Goal: Task Accomplishment & Management: Manage account settings

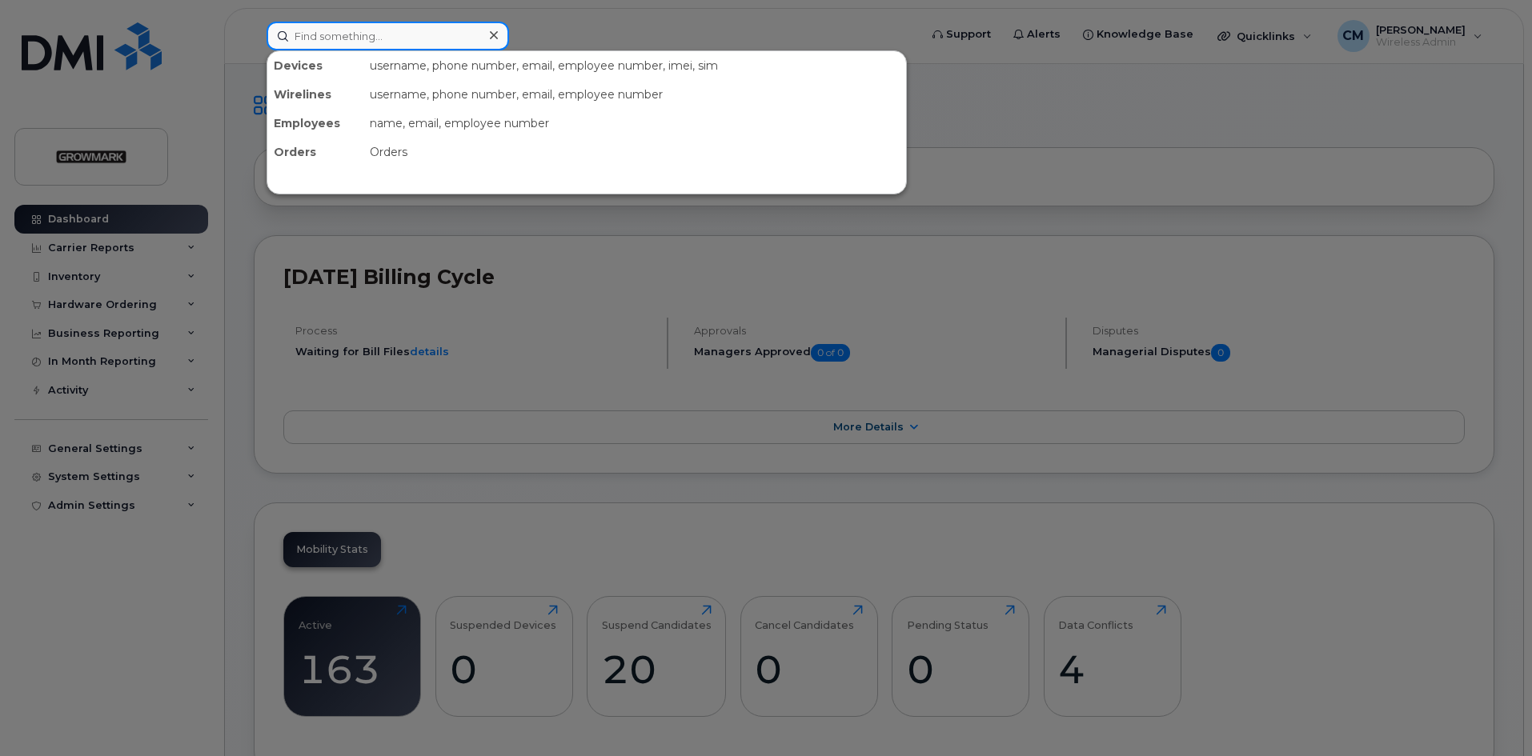
click at [394, 28] on input at bounding box center [388, 36] width 243 height 29
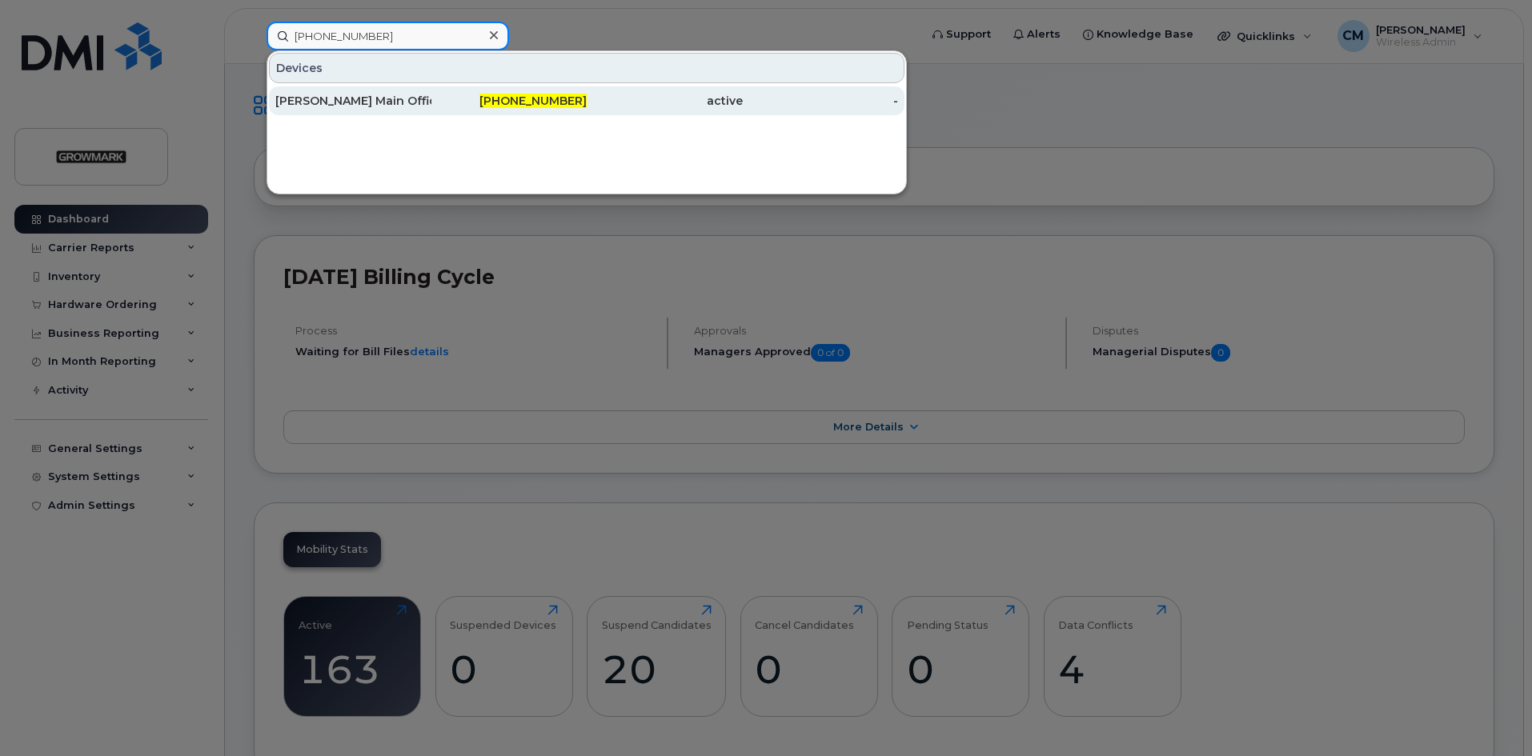
type input "705-441-0438"
click at [367, 100] on div "[PERSON_NAME] Main Office Cradlepoint" at bounding box center [353, 101] width 156 height 16
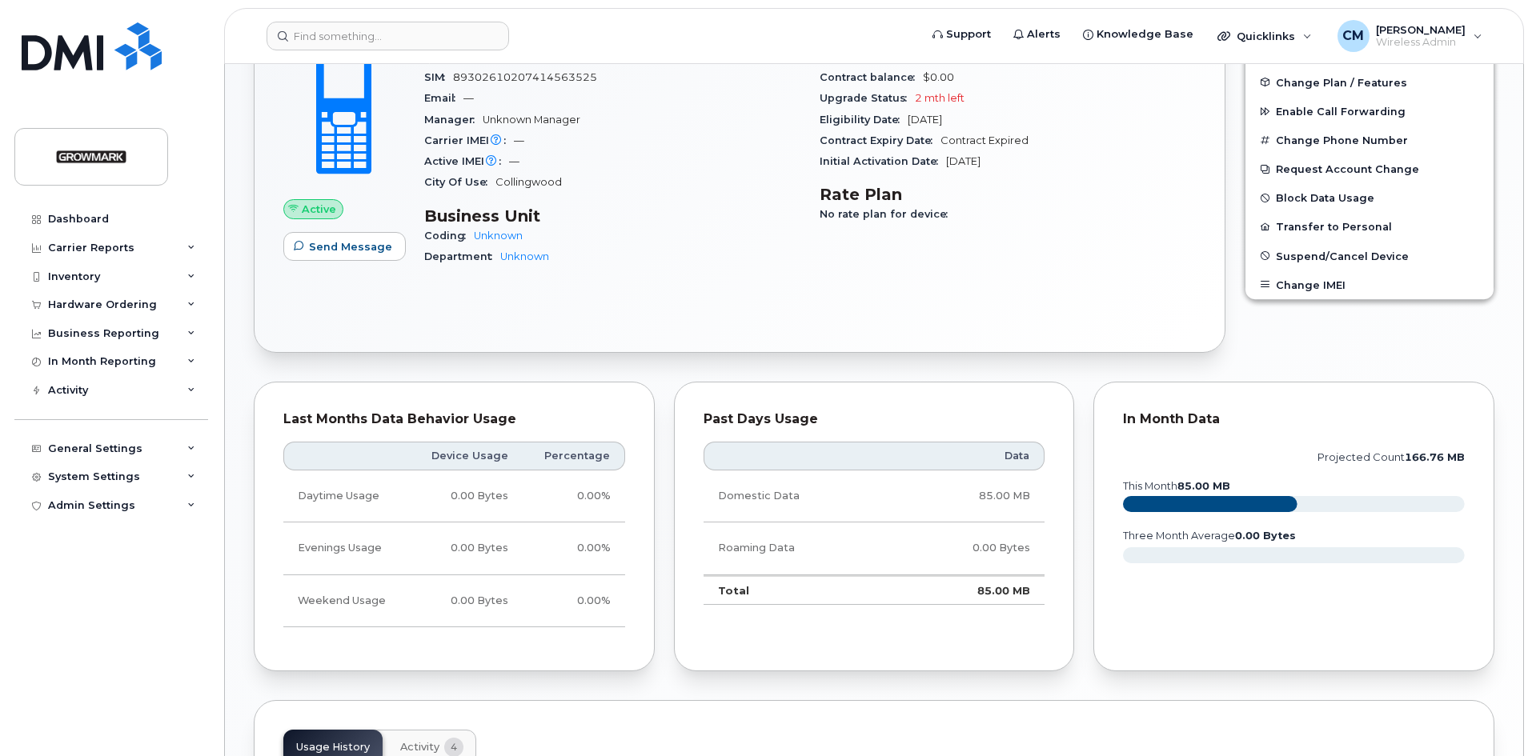
scroll to position [80, 0]
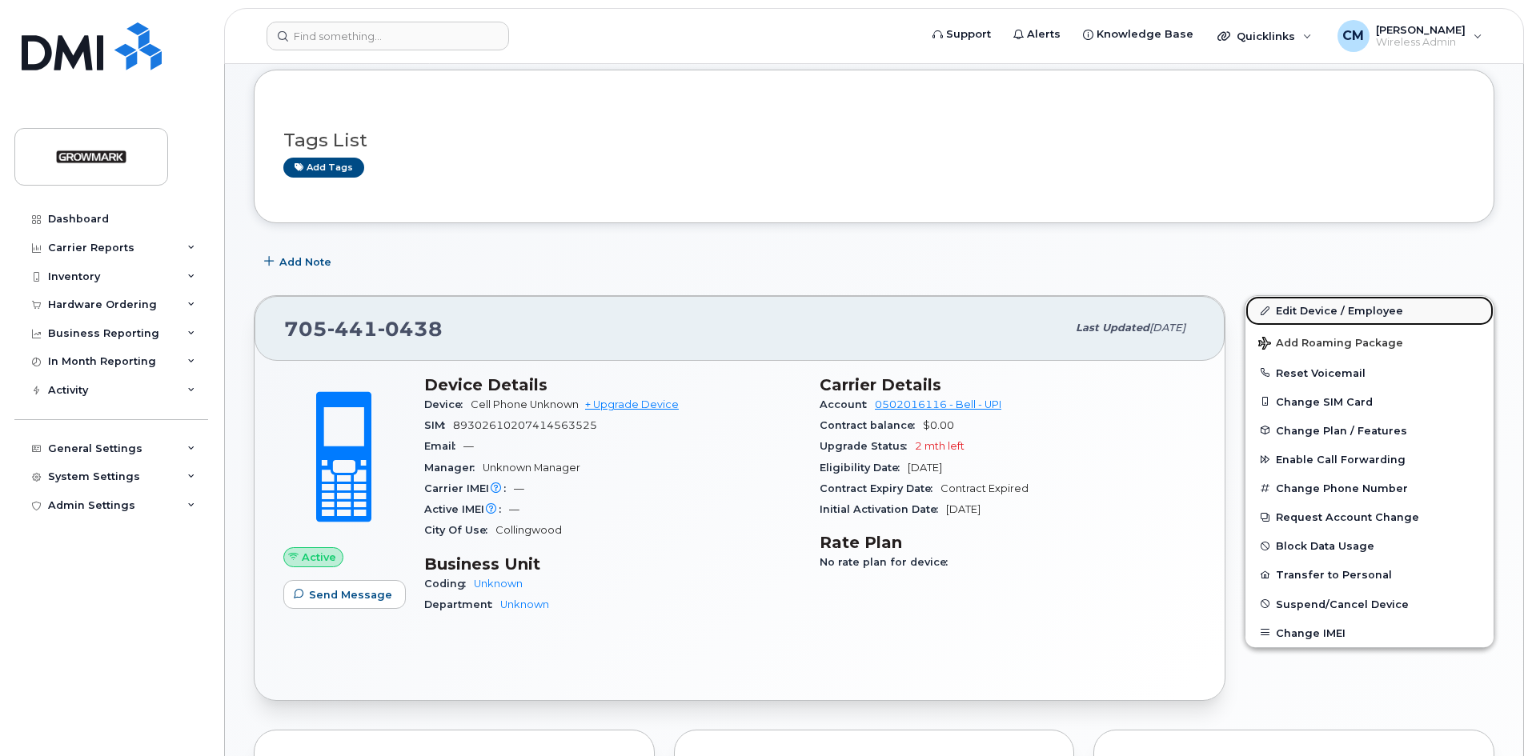
click at [1306, 303] on link "Edit Device / Employee" at bounding box center [1370, 310] width 248 height 29
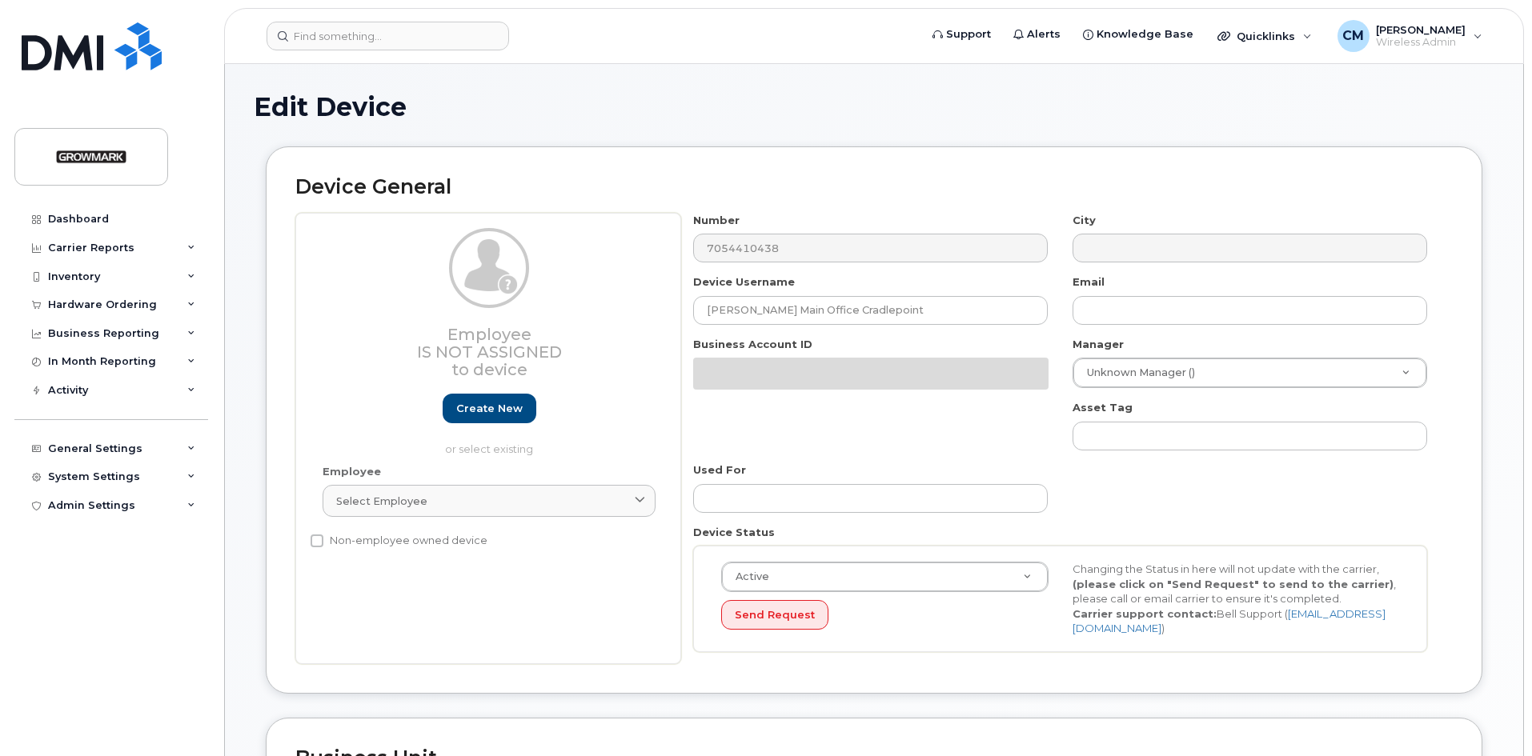
select select "7502362"
select select "7502363"
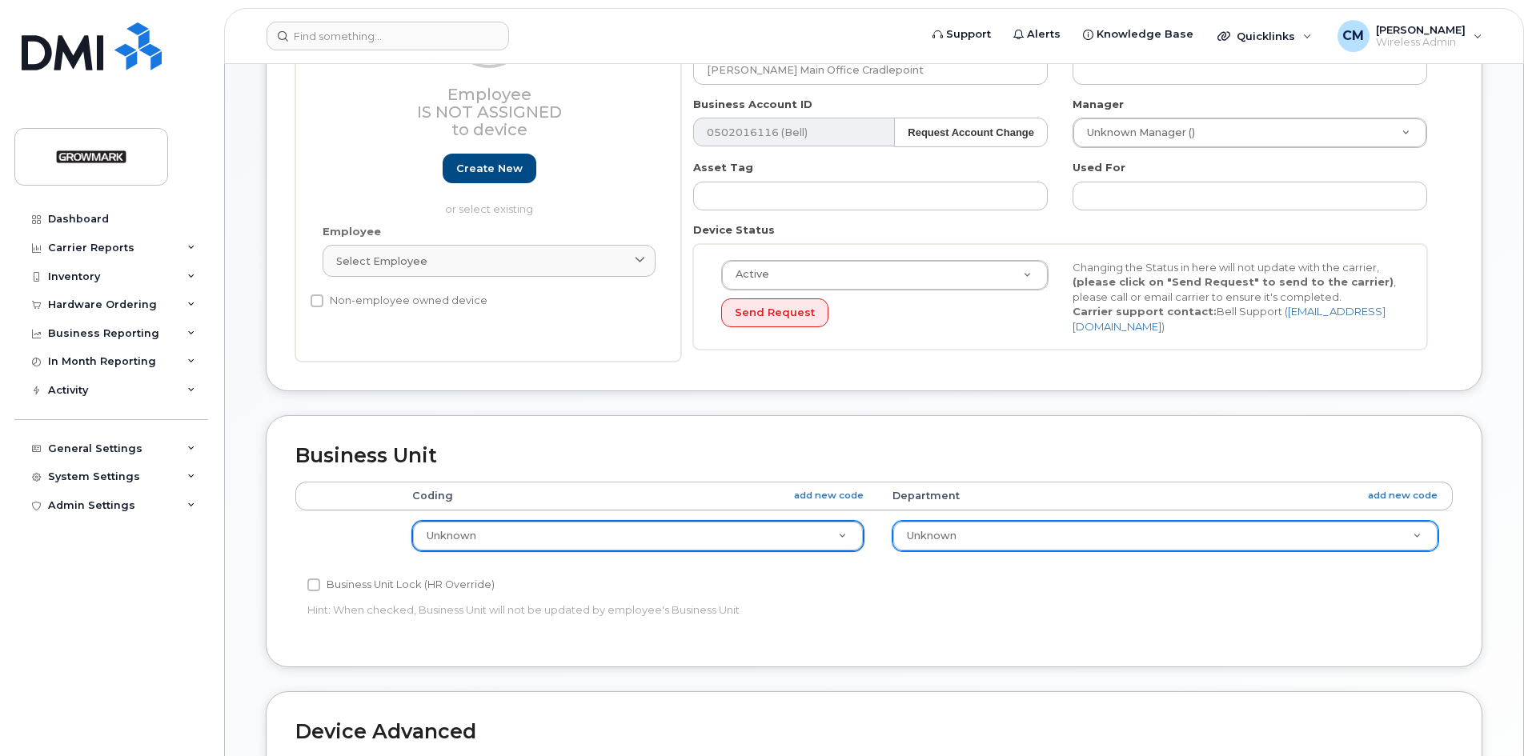
scroll to position [70, 0]
drag, startPoint x: 1398, startPoint y: 522, endPoint x: 1392, endPoint y: 513, distance: 10.4
drag, startPoint x: 957, startPoint y: 624, endPoint x: 969, endPoint y: 603, distance: 24.7
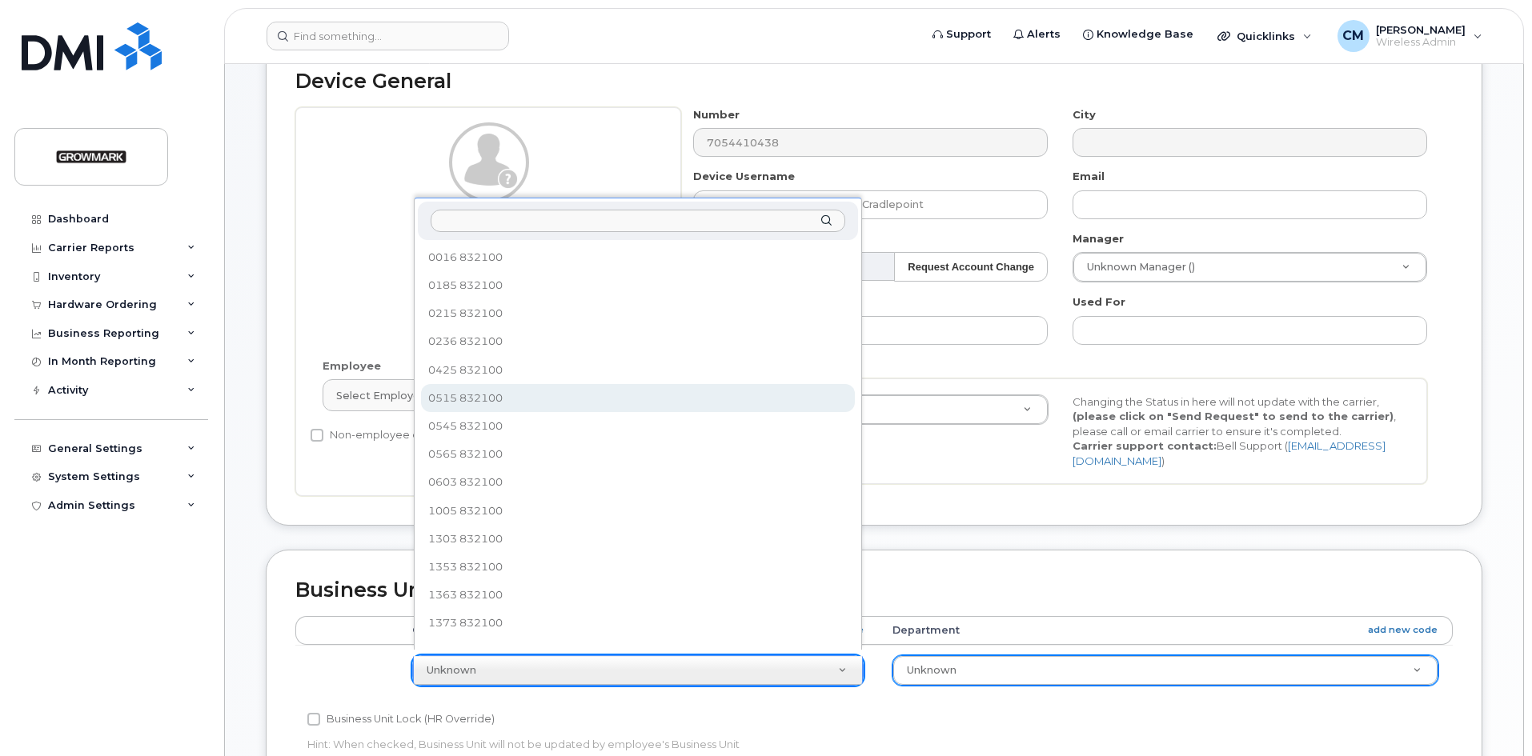
scroll to position [0, 0]
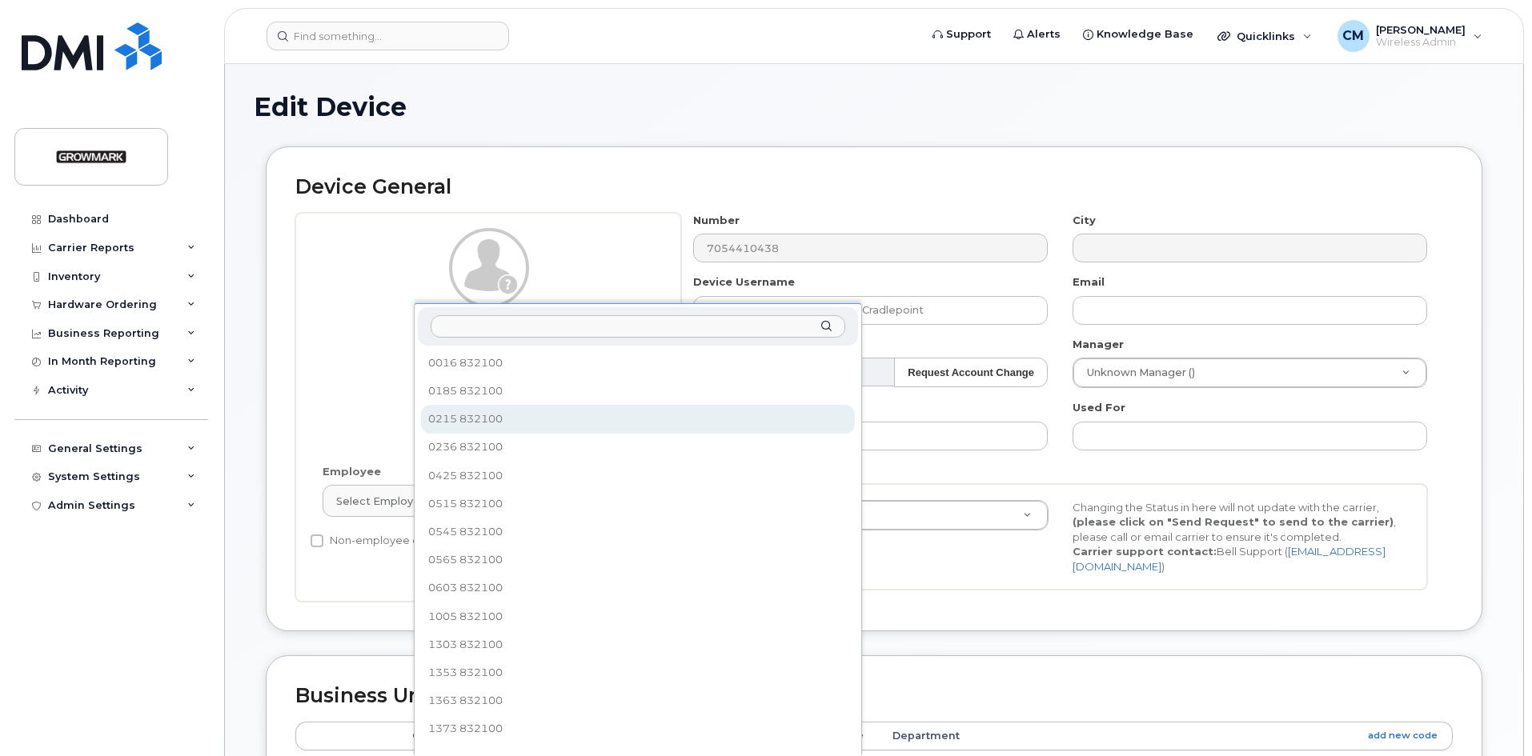
select select "34626837"
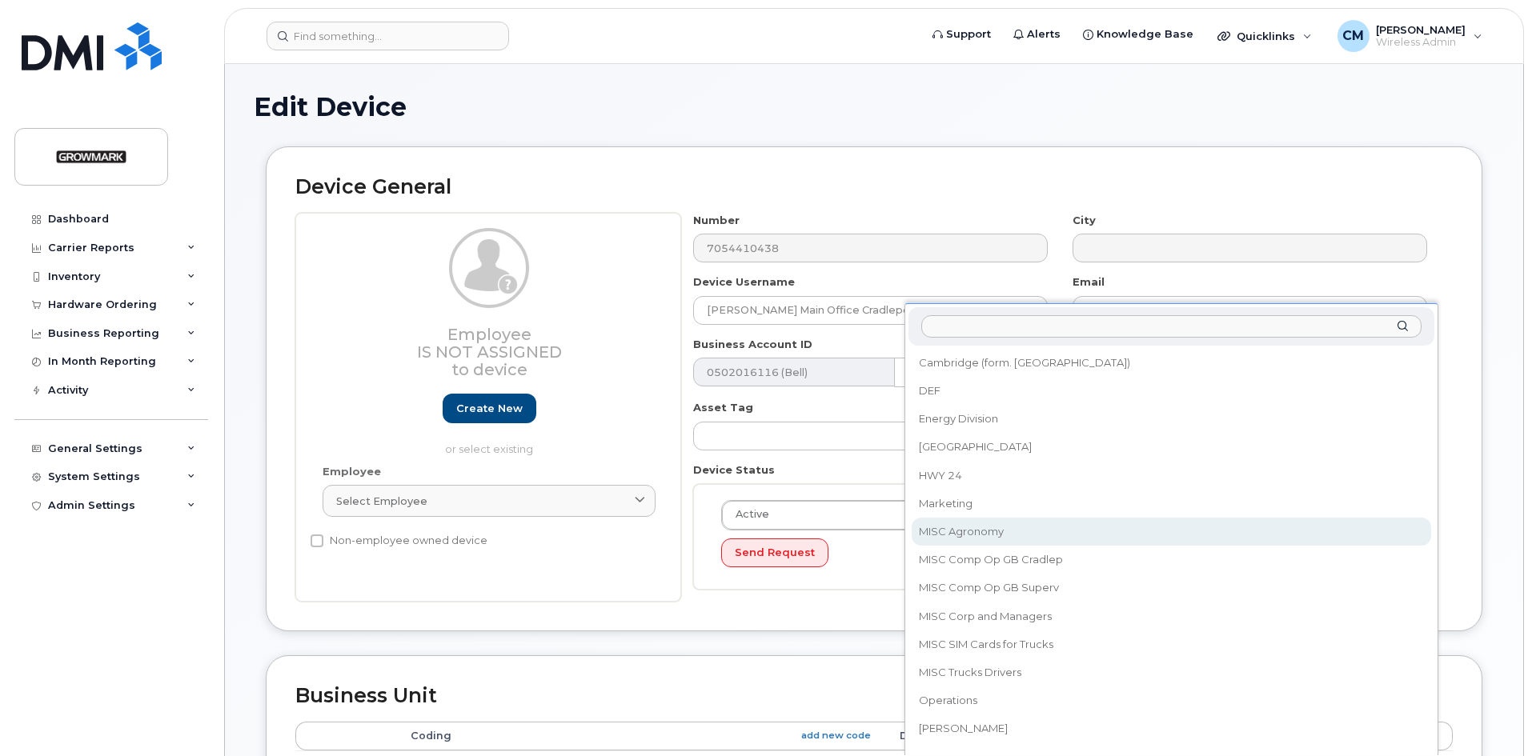
select select "7502451"
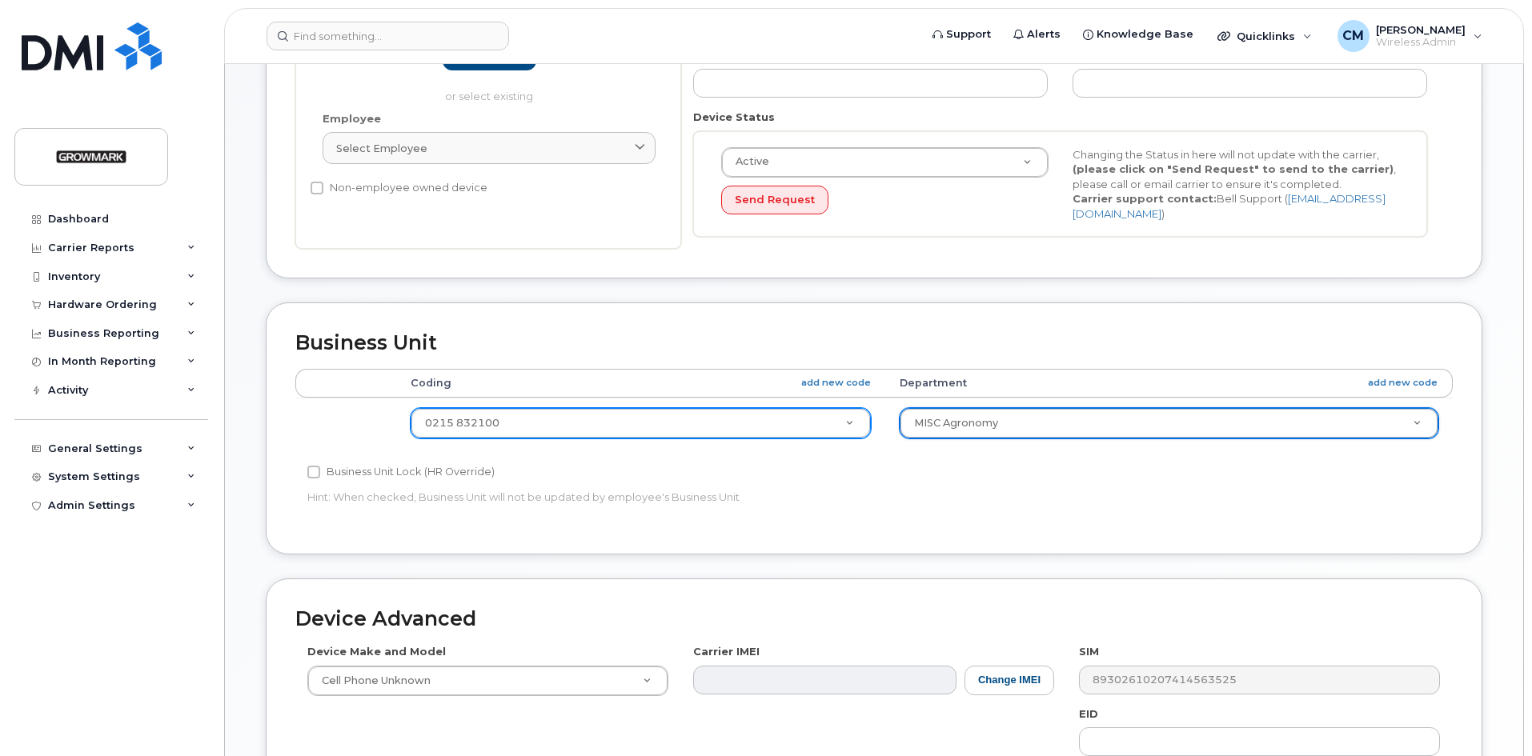
scroll to position [646, 0]
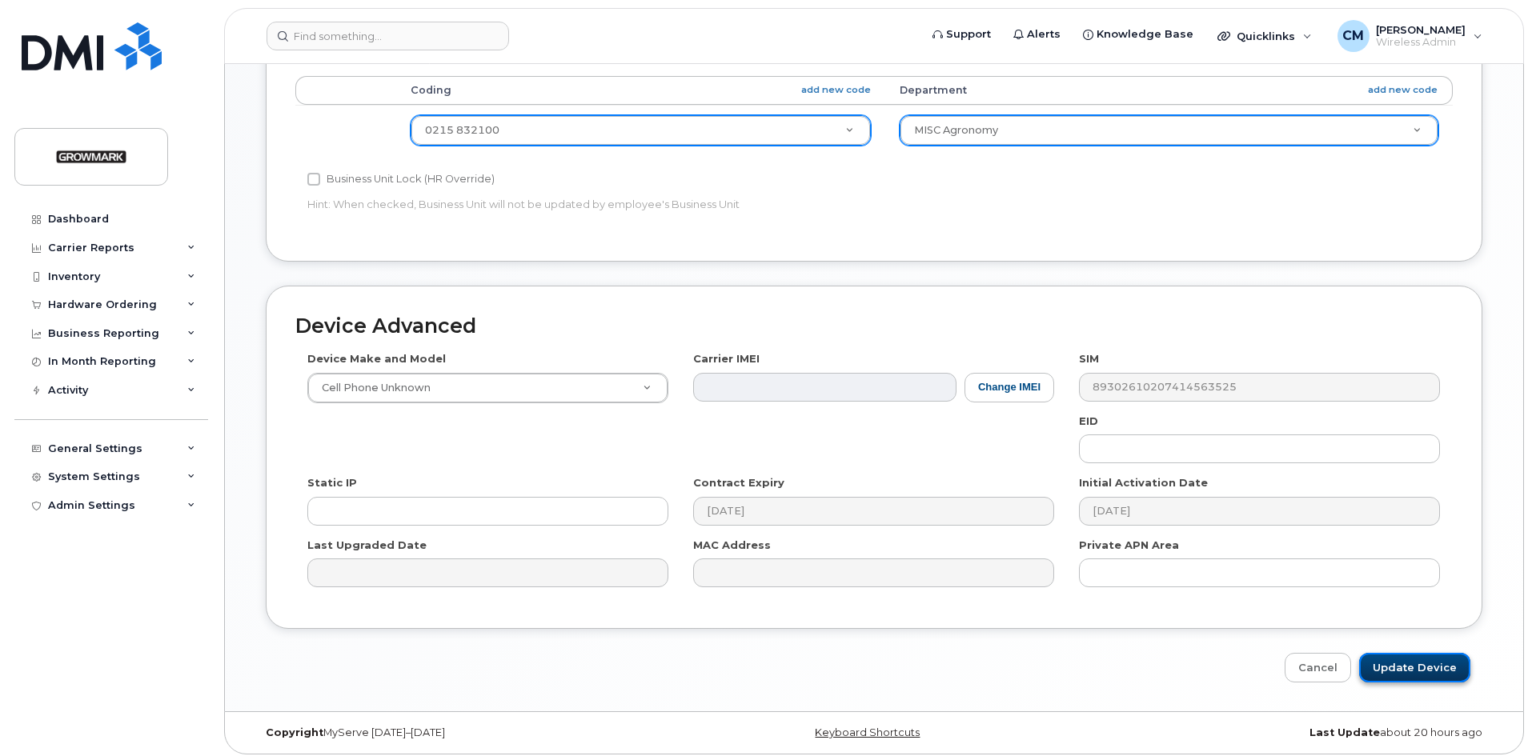
click at [1443, 665] on input "Update Device" at bounding box center [1414, 668] width 111 height 30
type input "Saving..."
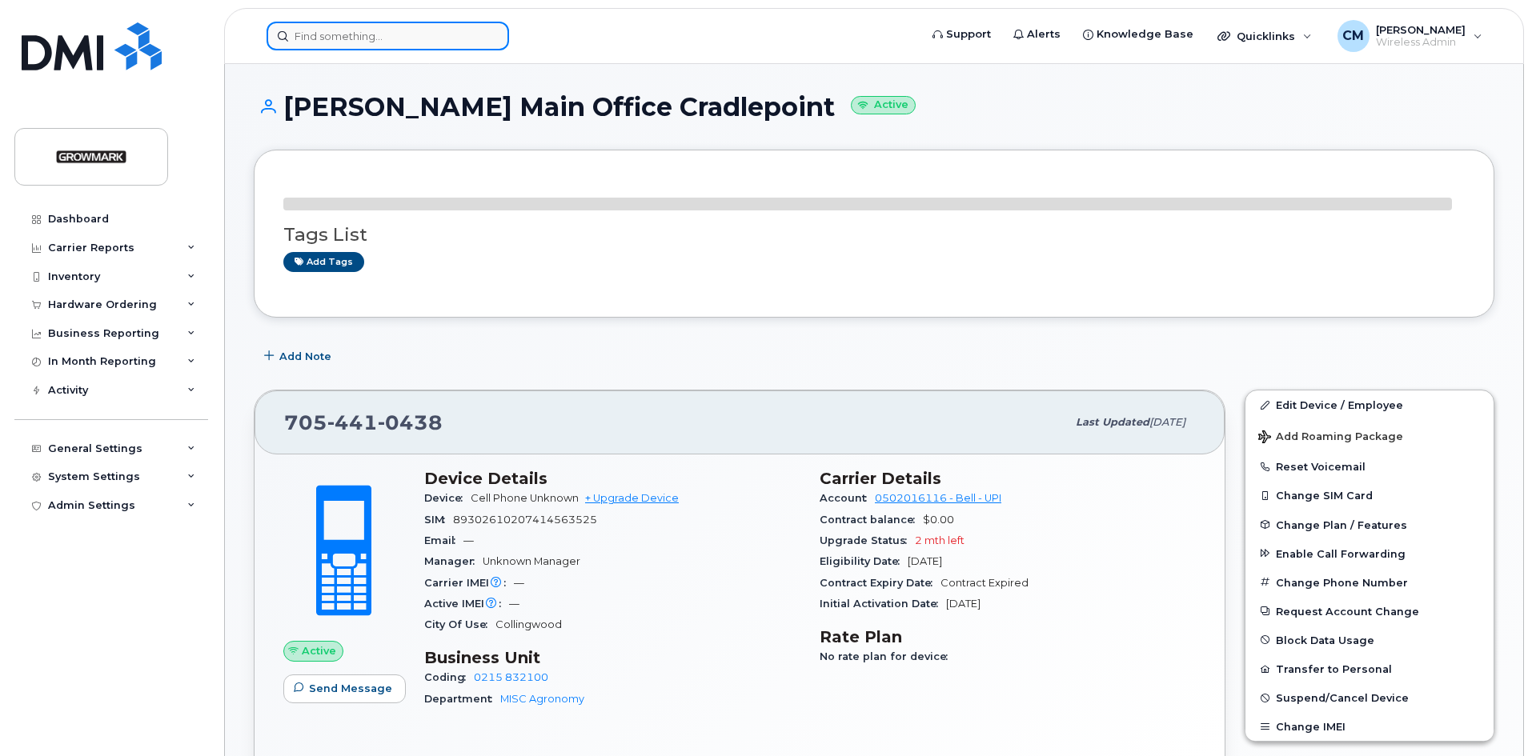
drag, startPoint x: 390, startPoint y: 40, endPoint x: 383, endPoint y: 28, distance: 13.6
click at [383, 38] on input at bounding box center [388, 36] width 243 height 29
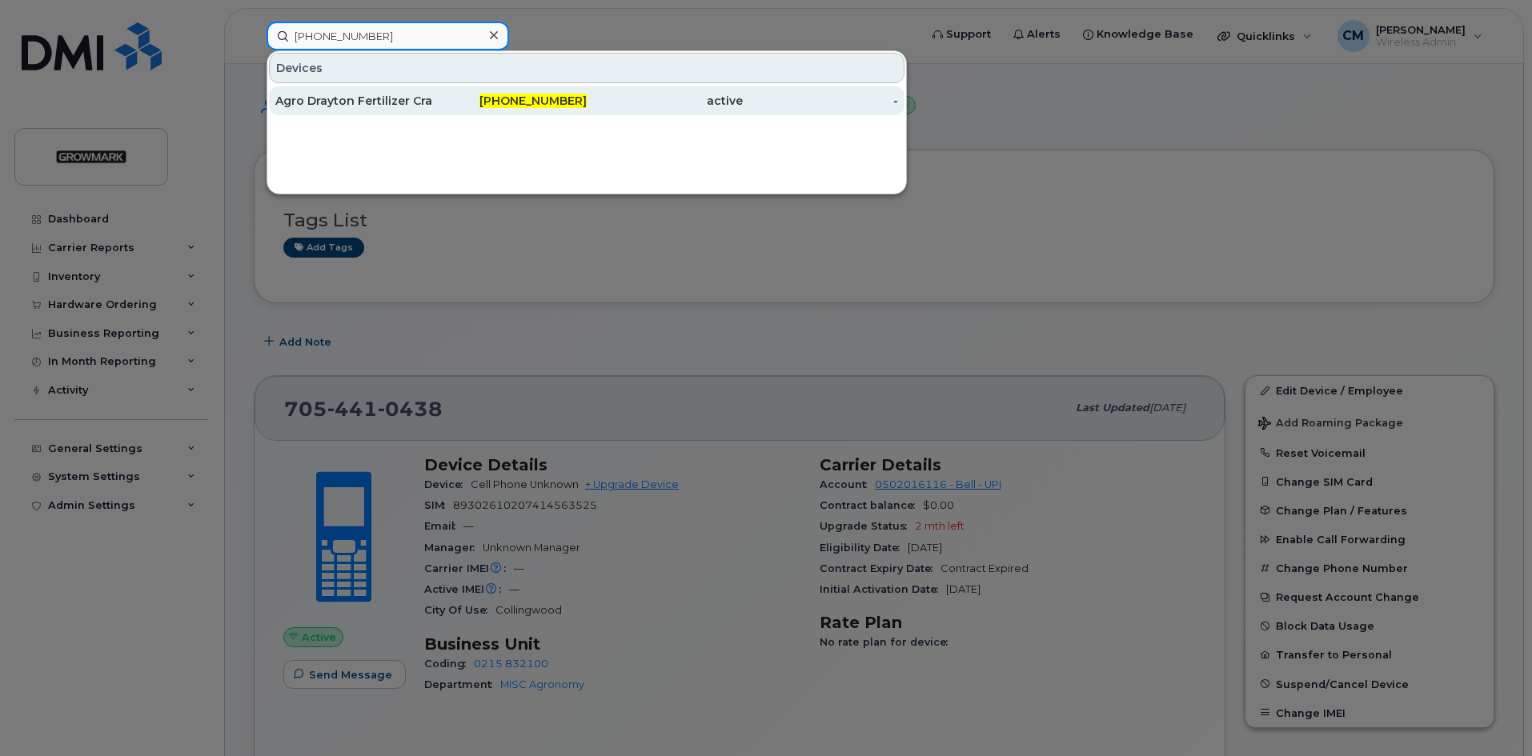
type input "705-441-3109"
click at [349, 98] on div "Agro Drayton Fertilizer Cradlepoint" at bounding box center [353, 101] width 156 height 16
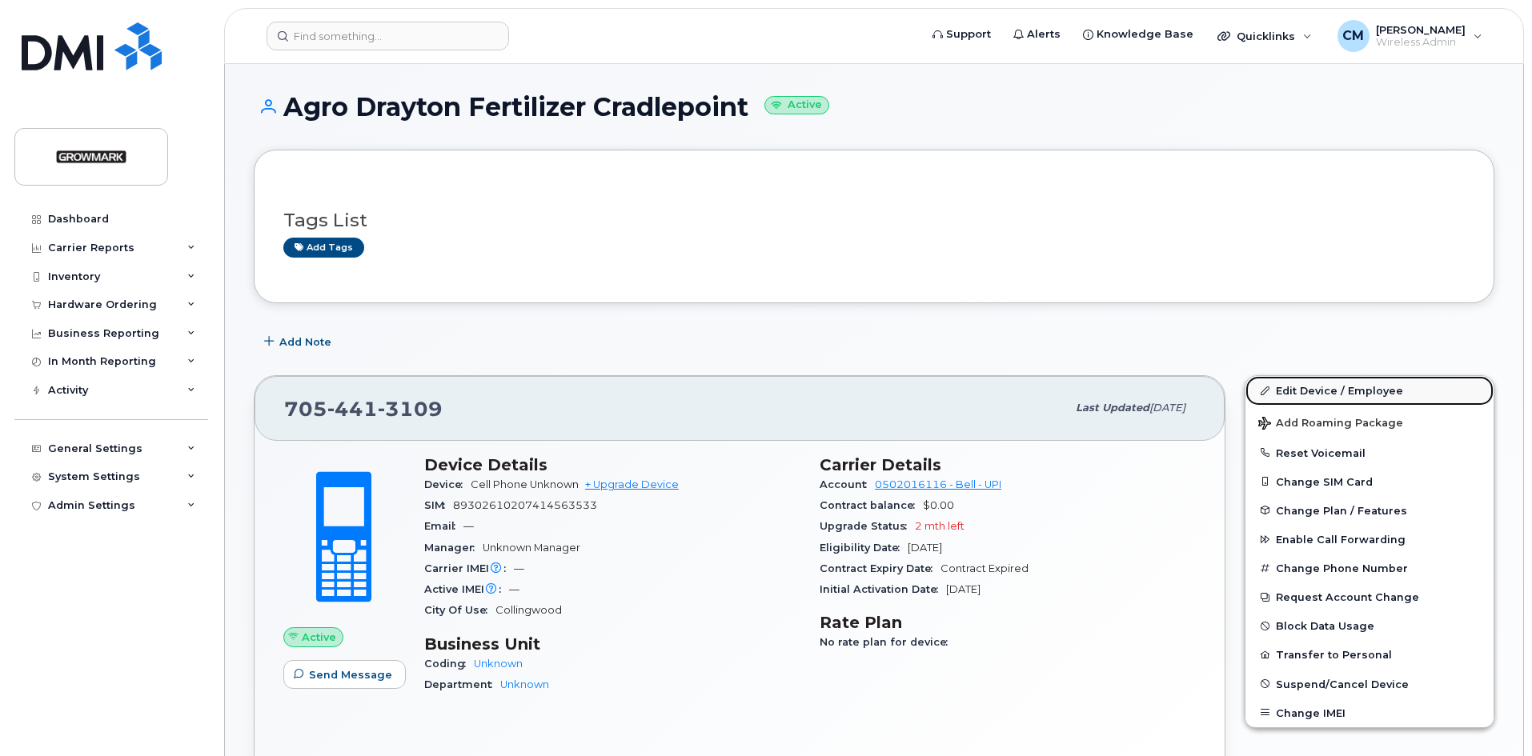
click at [1317, 390] on link "Edit Device / Employee" at bounding box center [1370, 390] width 248 height 29
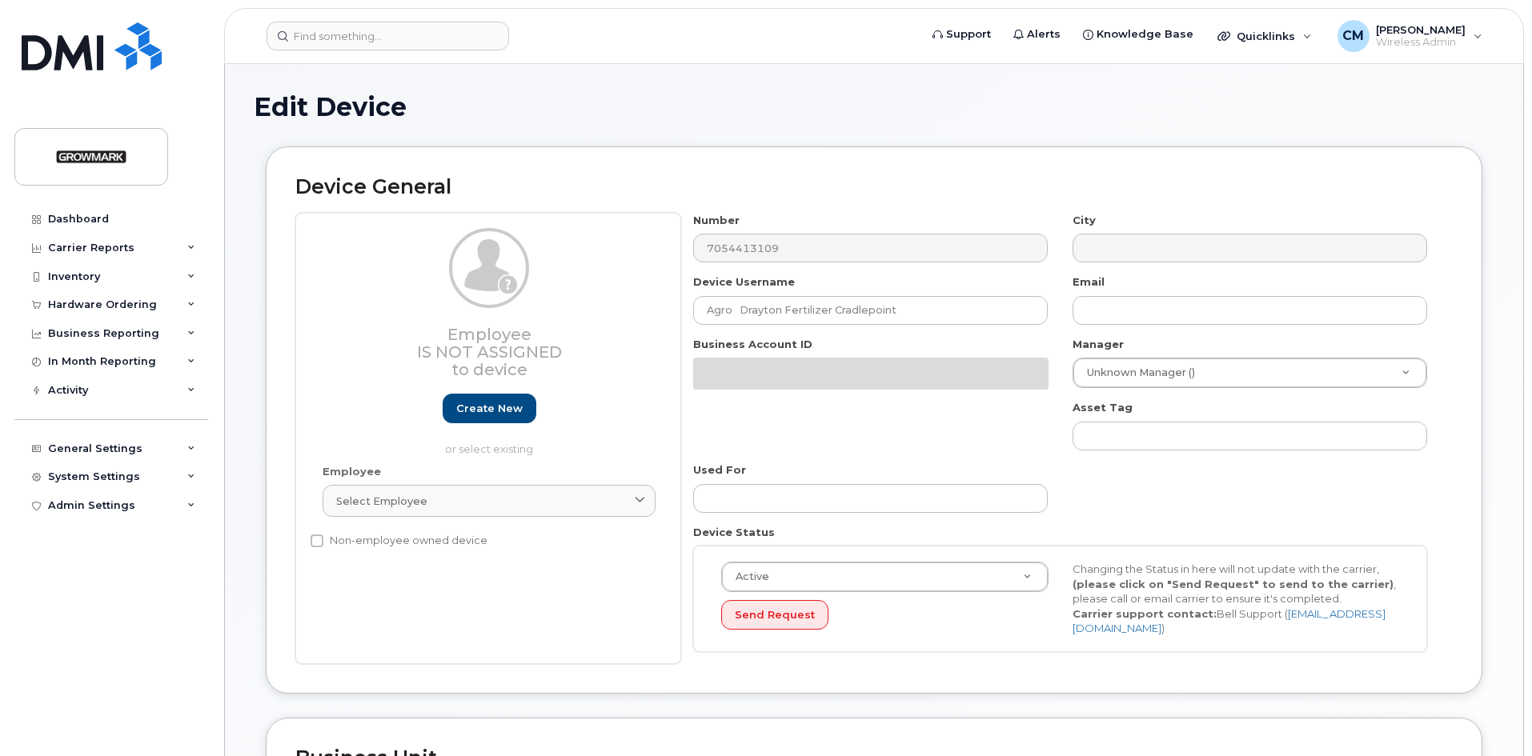
select select "7502362"
select select "7502363"
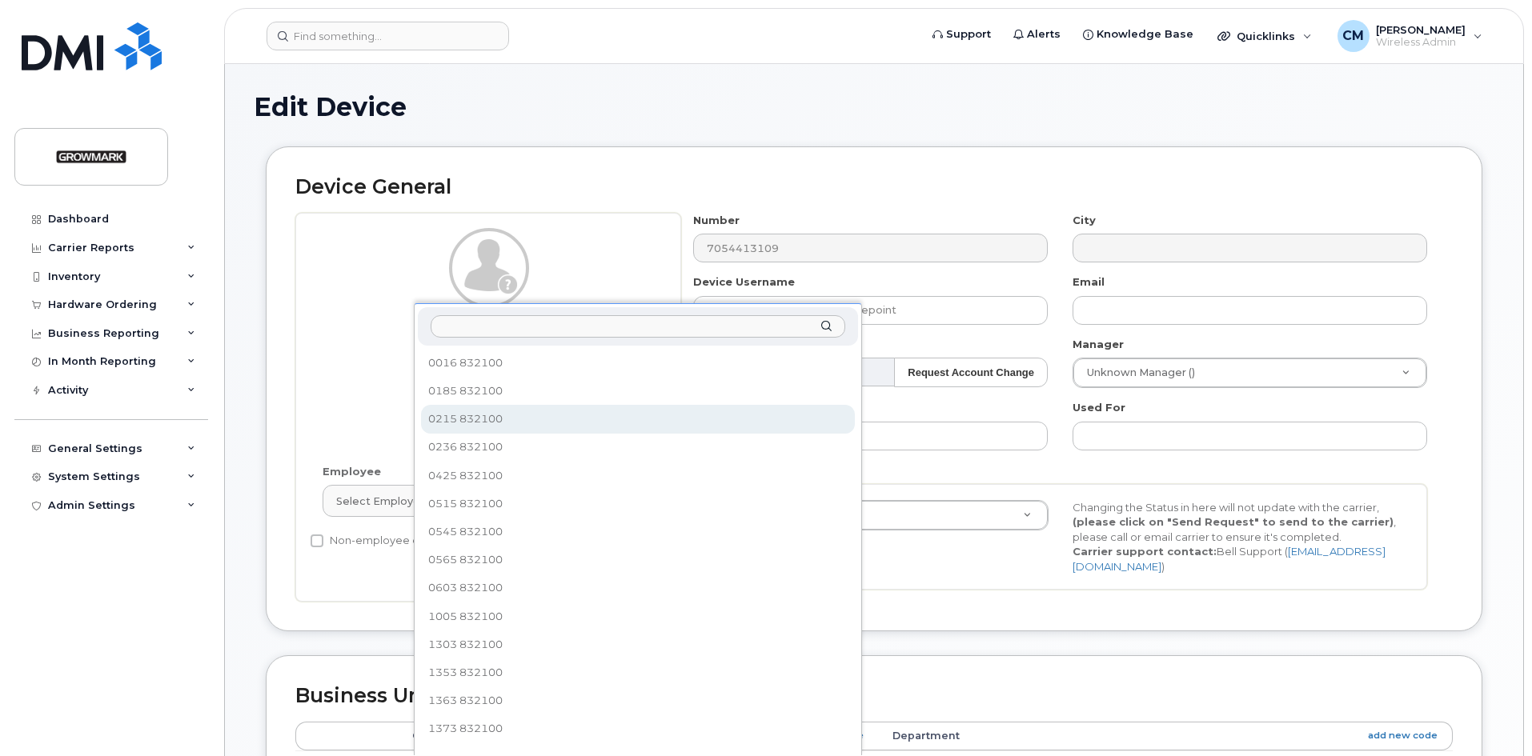
select select "34626837"
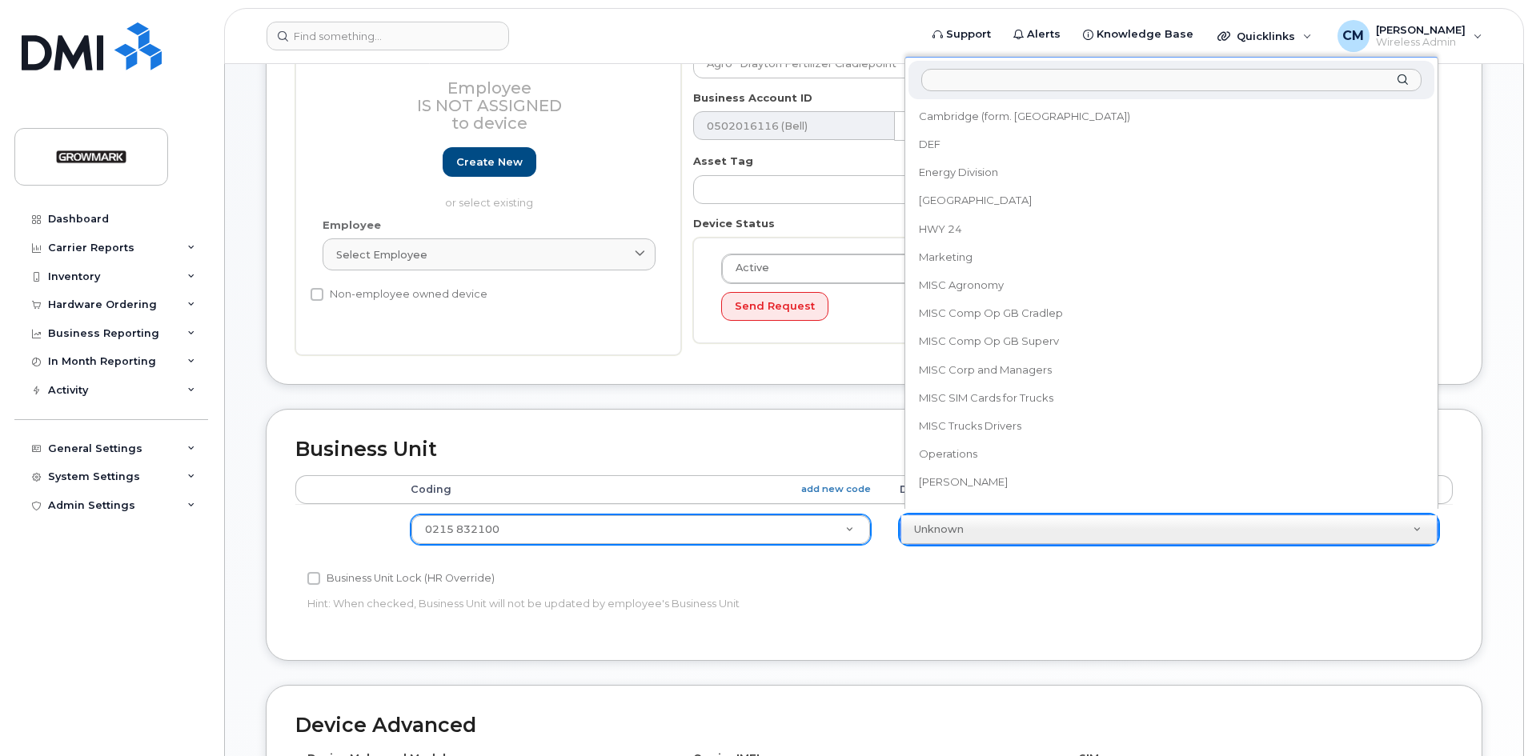
scroll to position [70, 0]
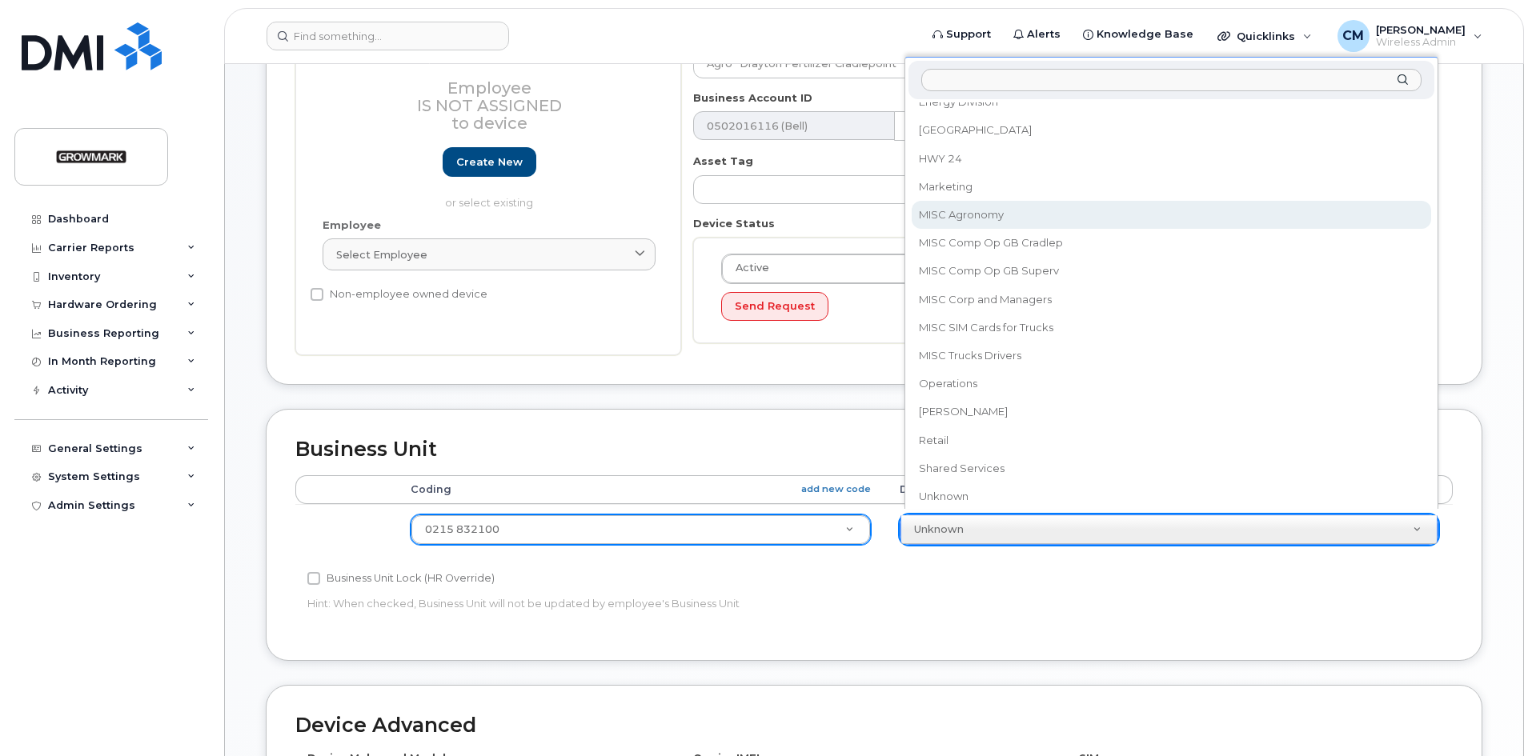
select select "7502451"
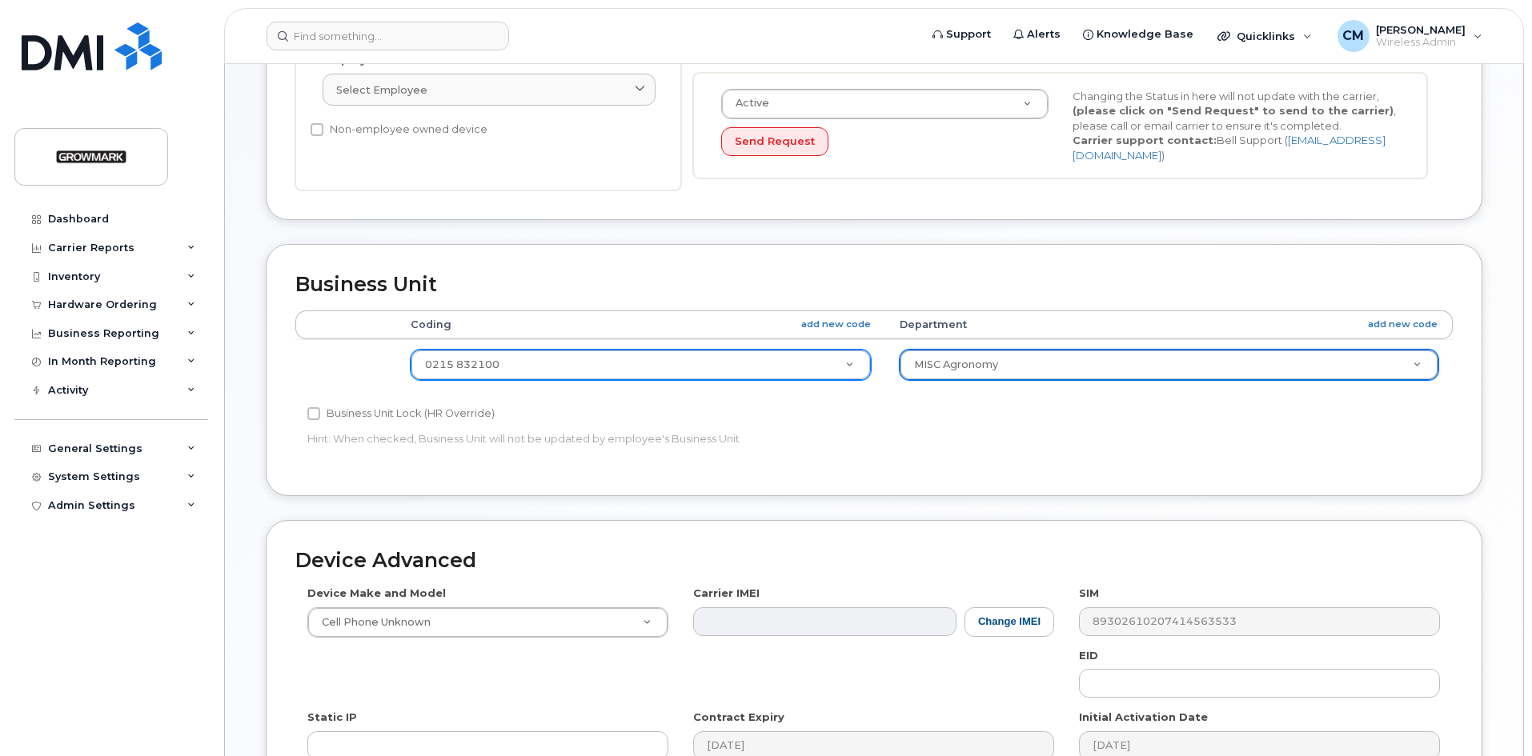
scroll to position [646, 0]
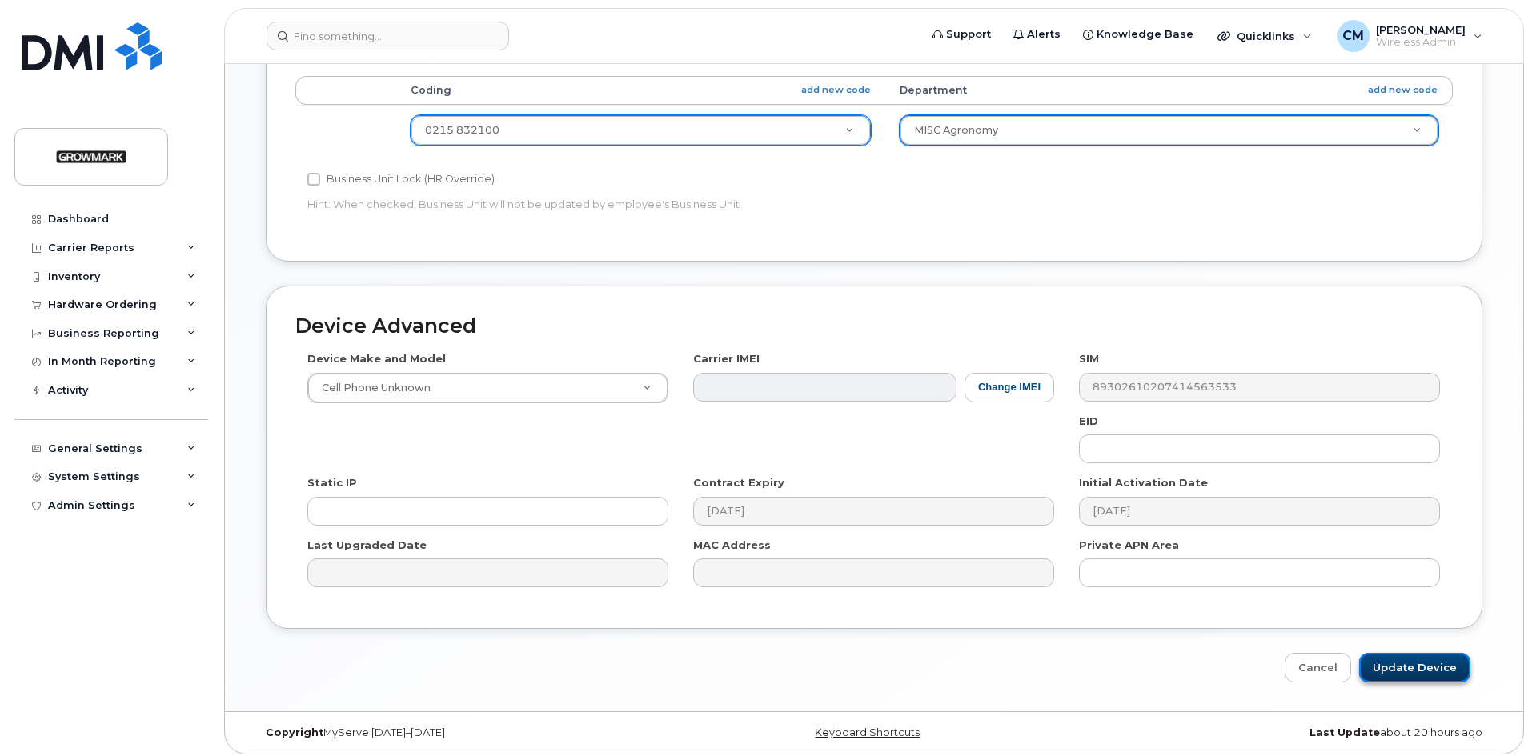
click at [1433, 664] on input "Update Device" at bounding box center [1414, 668] width 111 height 30
type input "Saving..."
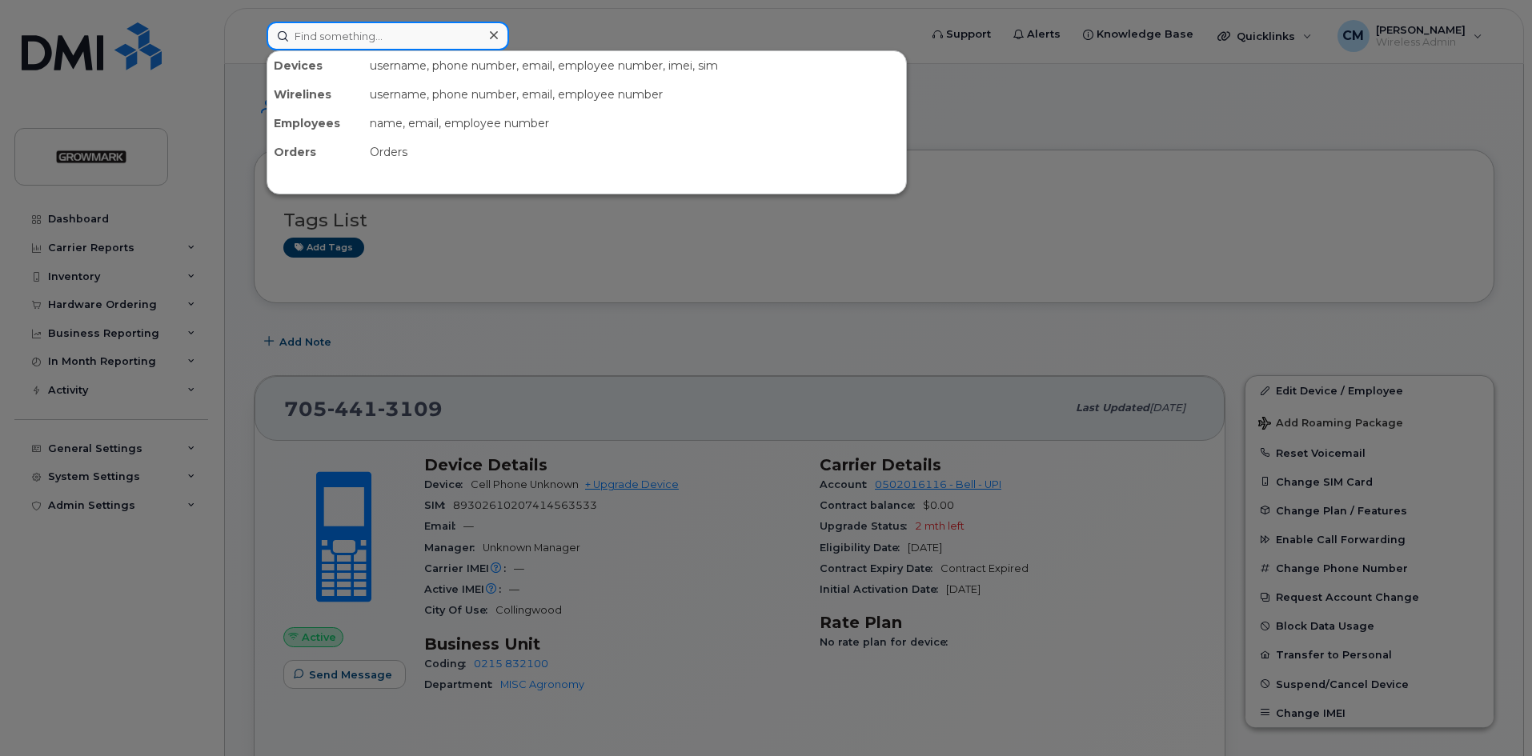
drag, startPoint x: 369, startPoint y: 37, endPoint x: 366, endPoint y: 59, distance: 22.6
click at [368, 37] on input at bounding box center [388, 36] width 243 height 29
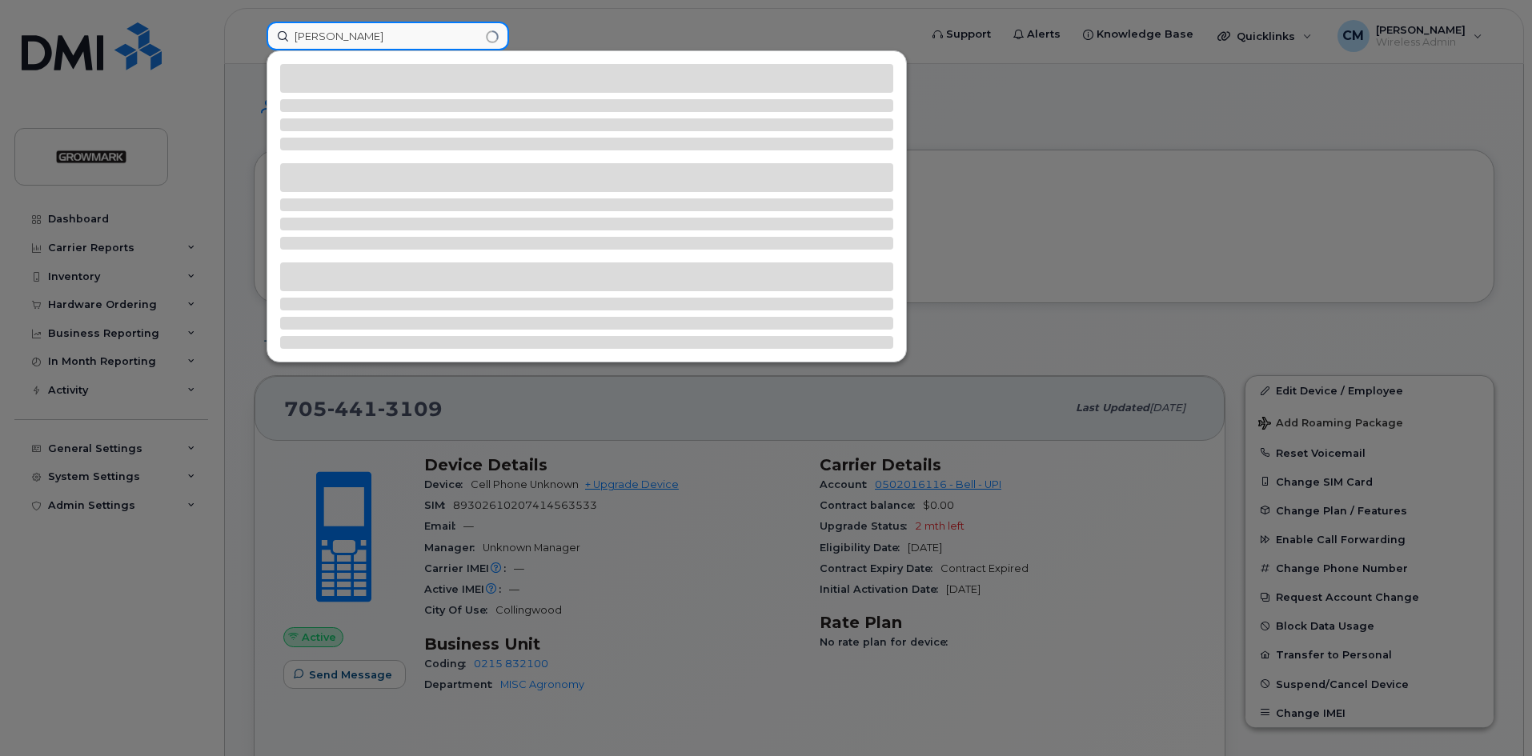
type input "[PERSON_NAME]"
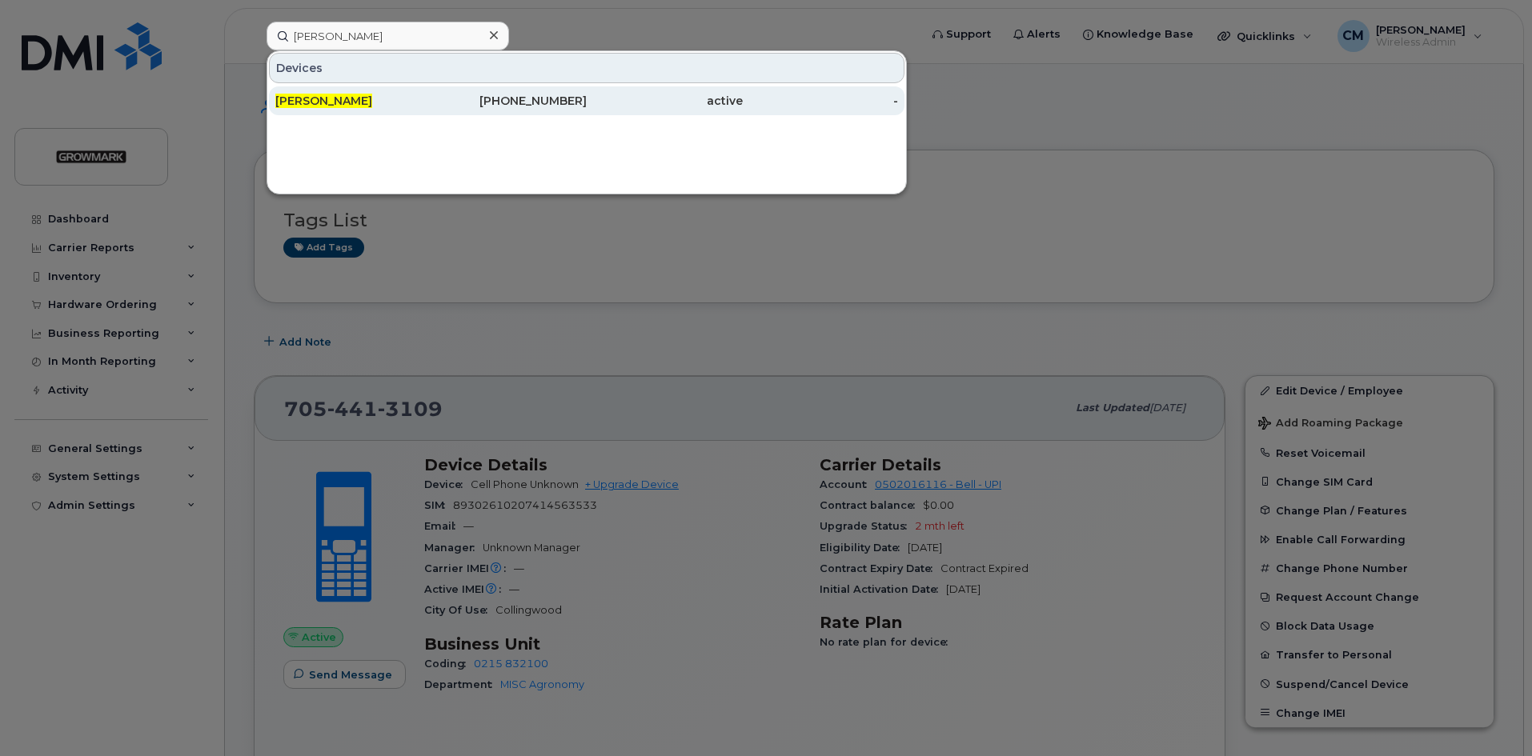
click at [307, 95] on span "[PERSON_NAME]" at bounding box center [323, 101] width 97 height 14
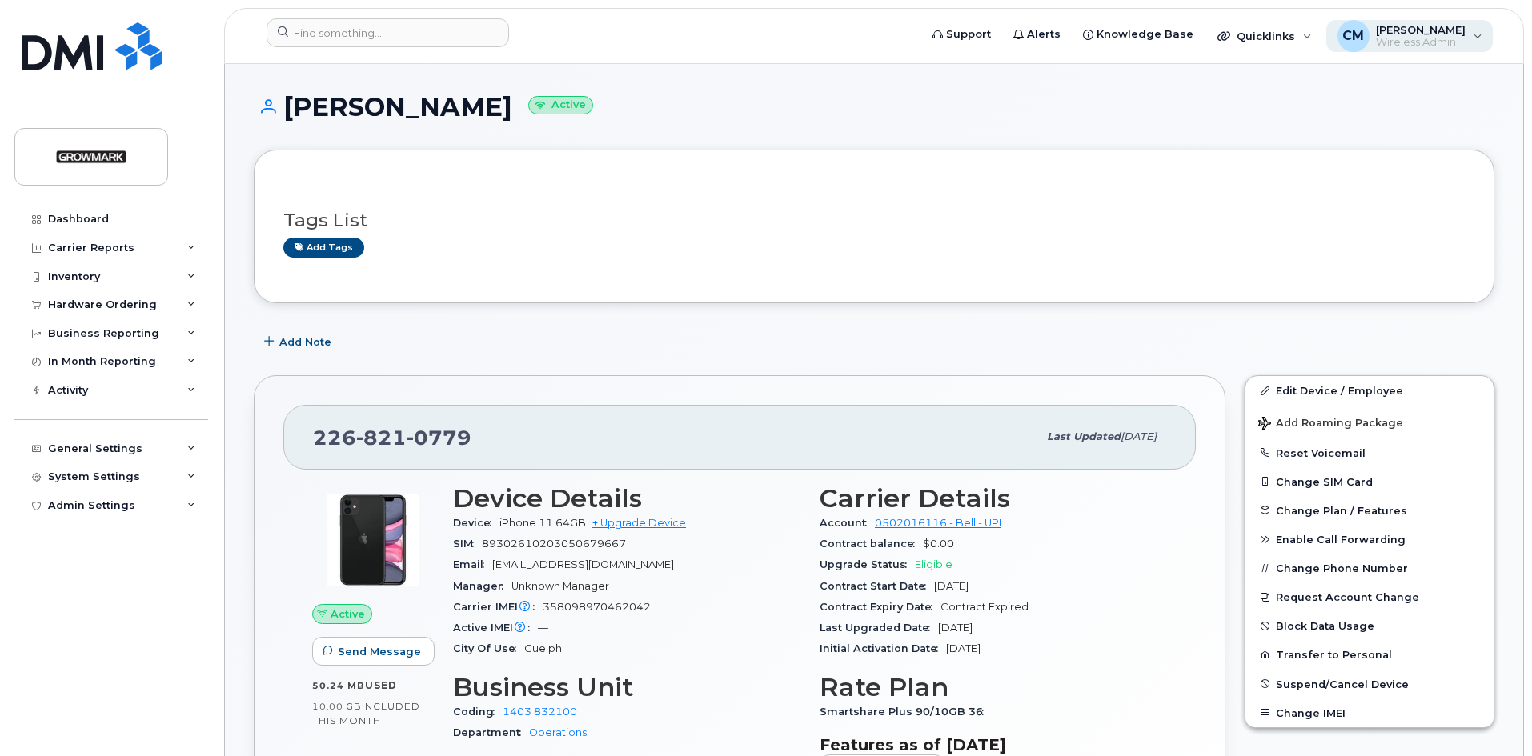
click at [1399, 32] on span "[PERSON_NAME]" at bounding box center [1421, 29] width 90 height 13
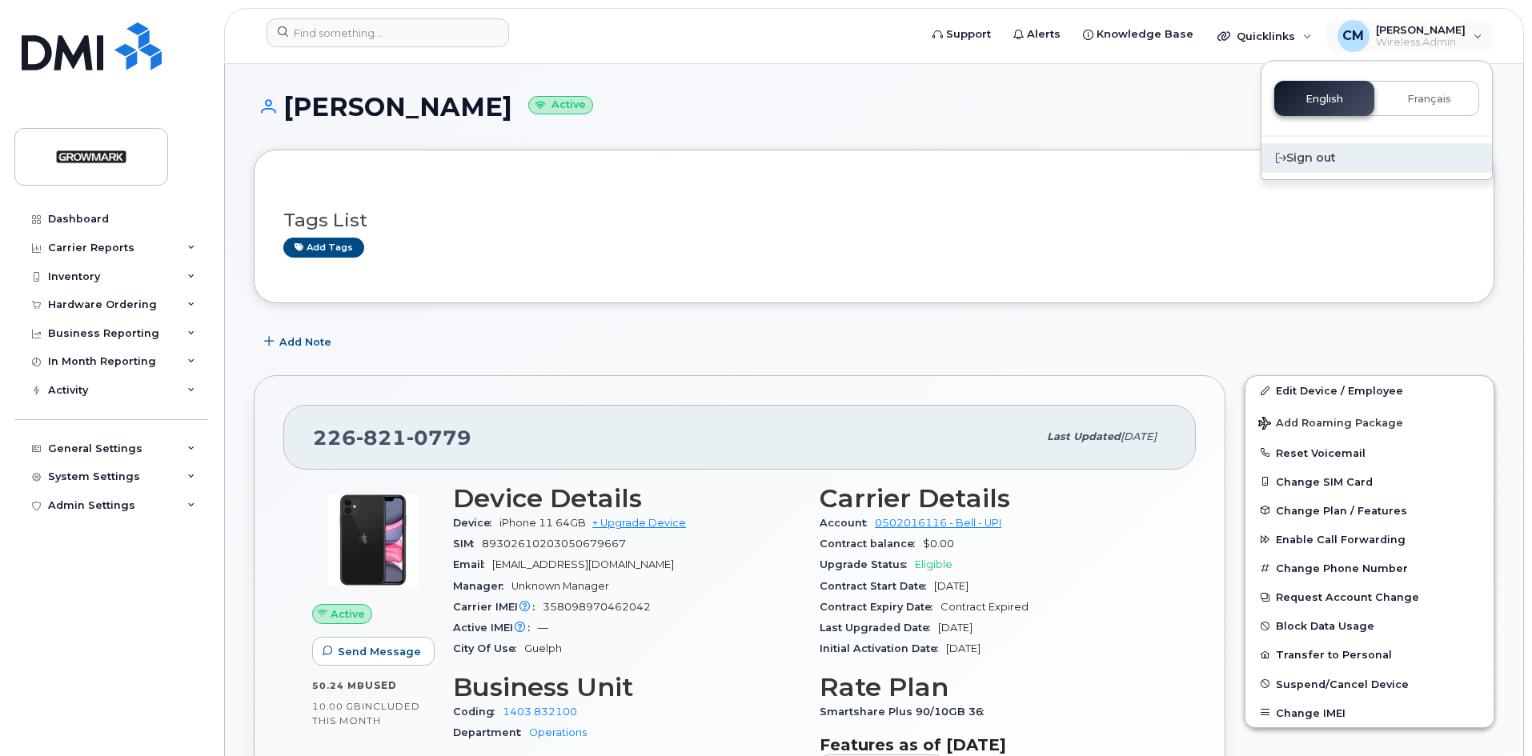
click at [1312, 153] on div "Sign out" at bounding box center [1377, 158] width 231 height 30
